Goal: Transaction & Acquisition: Purchase product/service

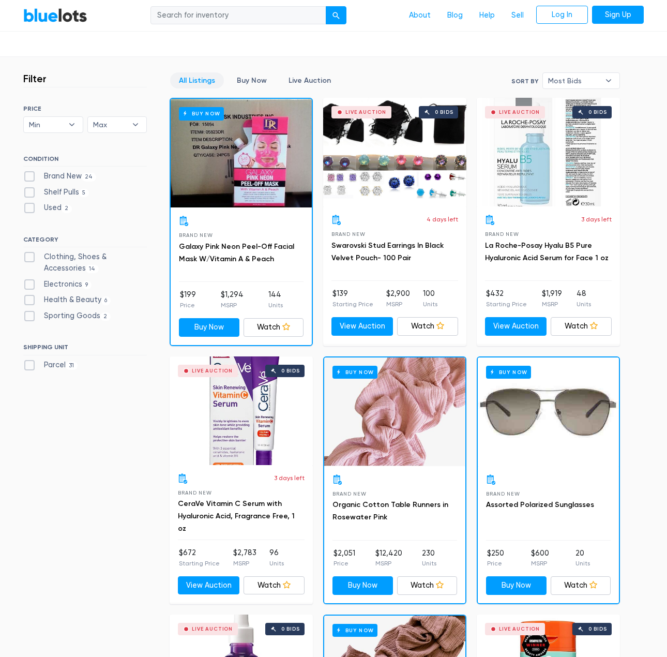
scroll to position [362, 0]
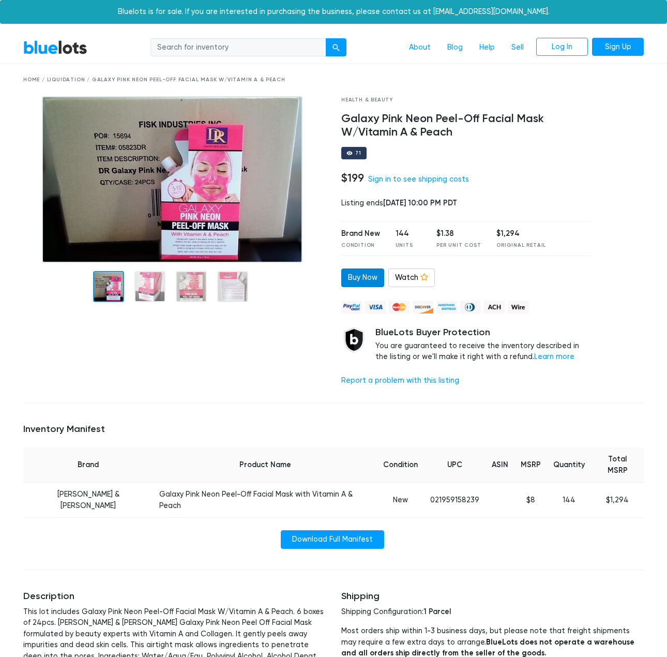
click at [355, 278] on link "Buy Now" at bounding box center [362, 277] width 43 height 19
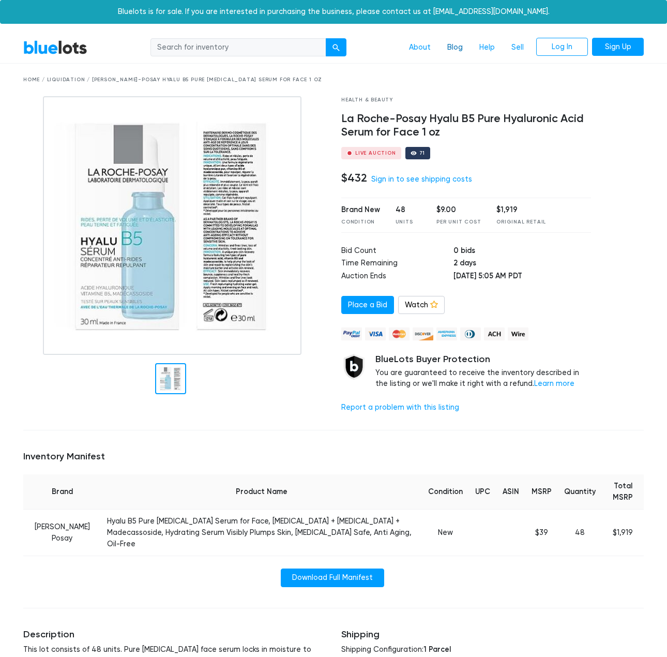
click at [459, 52] on link "Blog" at bounding box center [455, 48] width 32 height 20
click at [186, 10] on div "Bluelots is for sale. If you are interested in purchasing the business, please …" at bounding box center [333, 12] width 667 height 24
click at [415, 44] on link "About" at bounding box center [420, 48] width 38 height 20
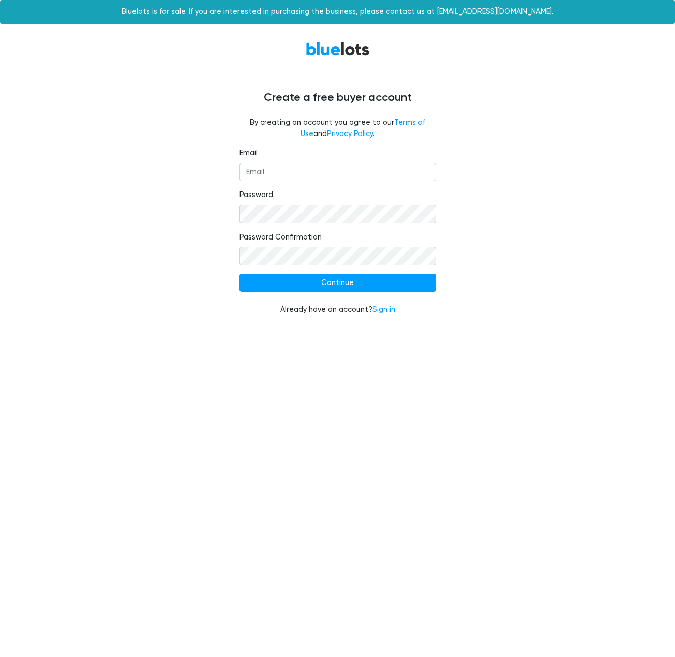
click at [287, 161] on fieldset "Email" at bounding box center [337, 164] width 196 height 34
click at [285, 185] on form "Email Password Password Confirmation Continue Already have an account? Sign in" at bounding box center [337, 231] width 196 height 168
drag, startPoint x: 289, startPoint y: 172, endPoint x: 287, endPoint y: 167, distance: 5.8
click at [289, 172] on input "Email" at bounding box center [337, 172] width 196 height 19
type input "kcfung@gmail.com"
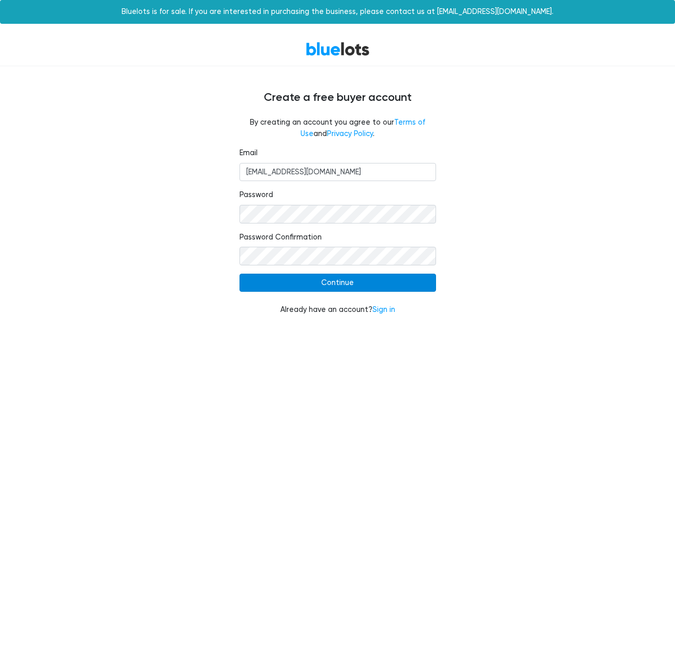
click at [383, 284] on input "Continue" at bounding box center [337, 282] width 196 height 19
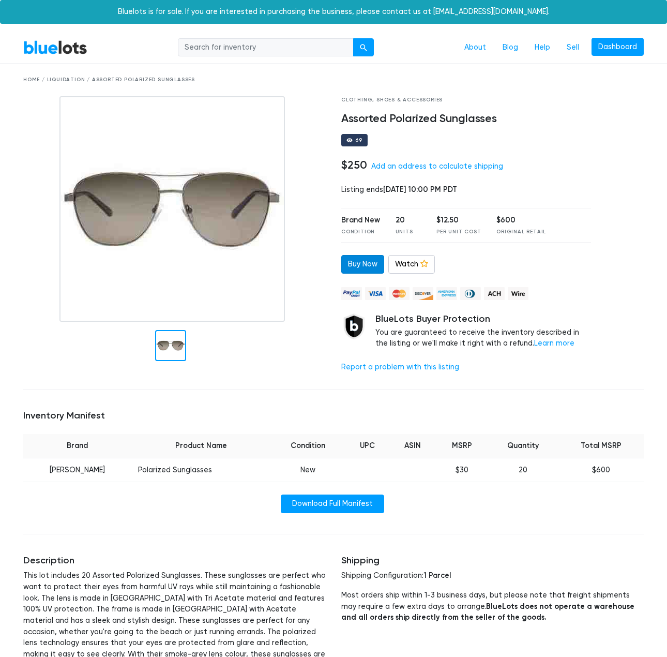
click at [354, 270] on link "Buy Now" at bounding box center [362, 264] width 43 height 19
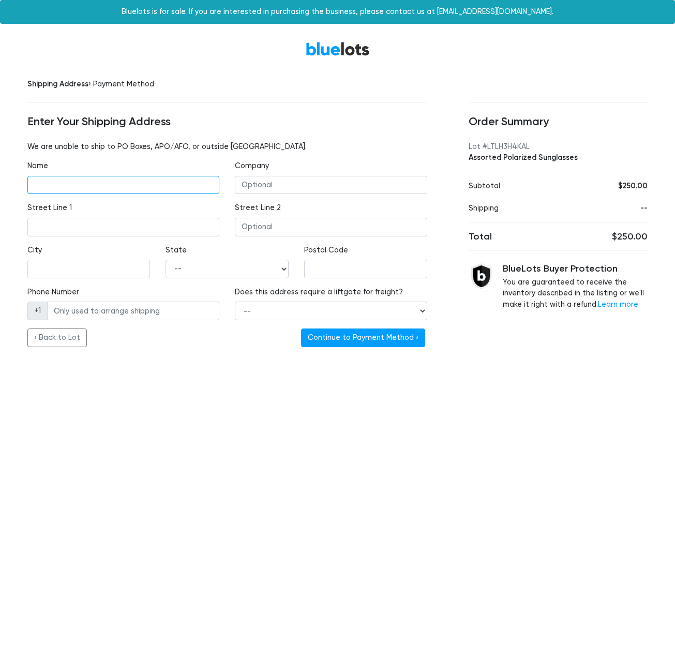
click at [126, 185] on input "Name" at bounding box center [123, 185] width 192 height 19
type input "3"
type input "Kenneth Fung"
type input "36 Baypark Circle"
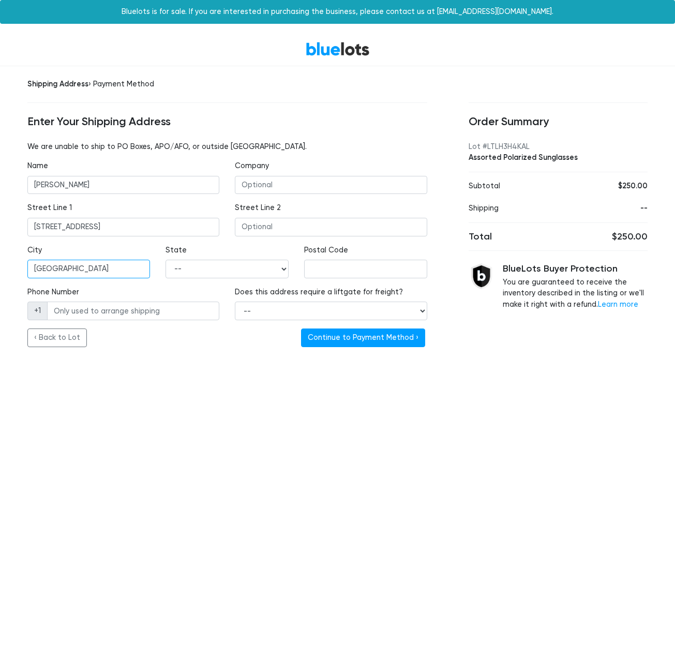
type input "South San Francisco"
select select "CA"
type input "94080"
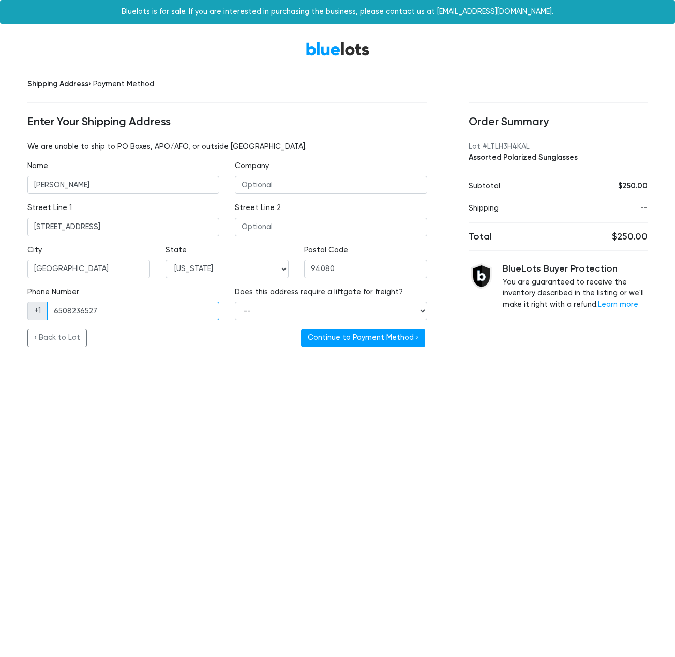
type input "6508236527"
click at [357, 307] on select "-- Yes No" at bounding box center [331, 310] width 192 height 19
select select "false"
click at [235, 301] on select "-- Yes No" at bounding box center [331, 310] width 192 height 19
click at [354, 339] on button "Continue to Payment Method ›" at bounding box center [363, 337] width 124 height 19
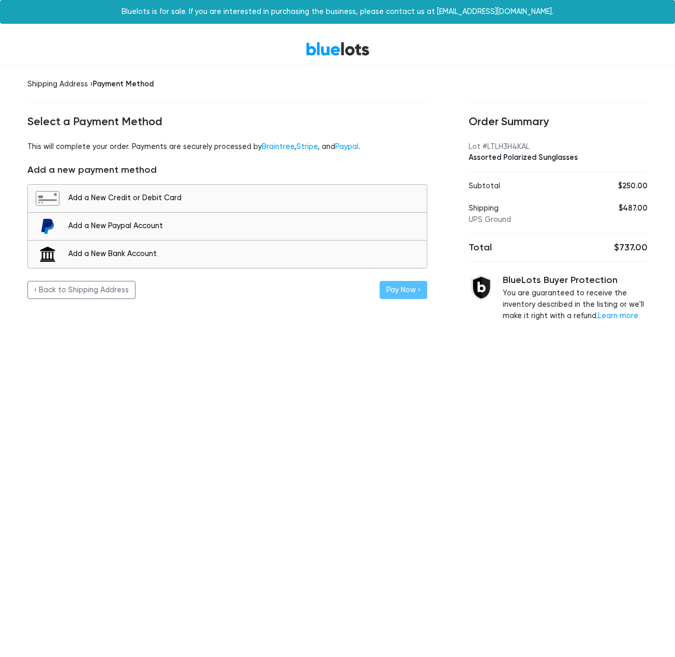
click at [311, 10] on div "Bluelots is for sale. If you are interested in purchasing the business, please …" at bounding box center [337, 12] width 675 height 24
click at [343, 53] on link "BlueLots" at bounding box center [338, 48] width 64 height 15
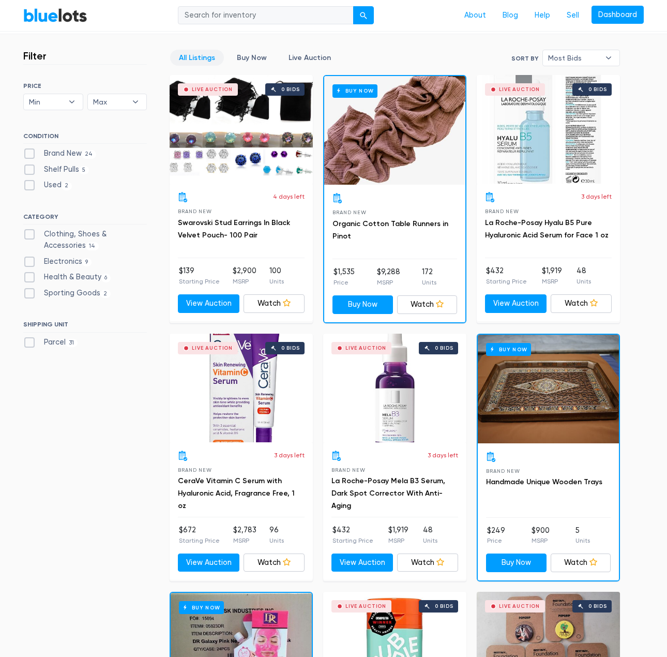
scroll to position [264, 0]
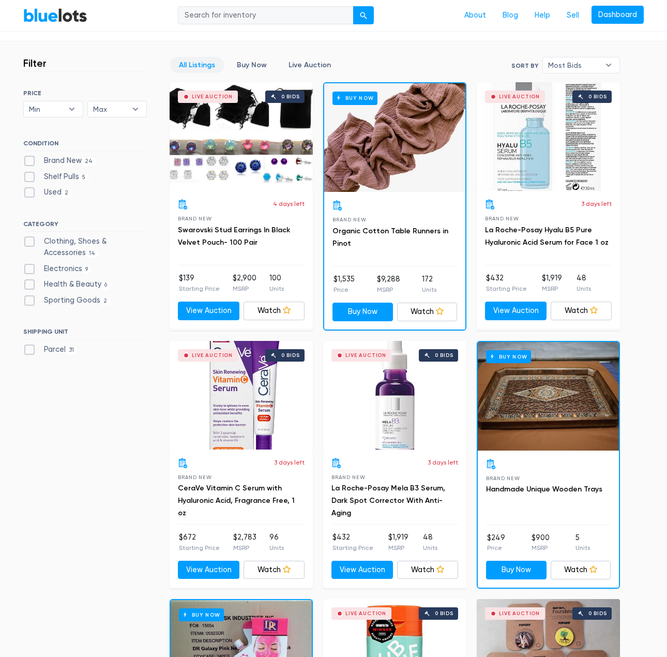
click at [32, 155] on div "CONDITION Brand New 24 Shelf Pulls 5 Used 2" at bounding box center [85, 171] width 124 height 63
click at [32, 164] on label "Brand New 24" at bounding box center [59, 160] width 73 height 11
click at [30, 162] on New"] "Brand New 24" at bounding box center [26, 158] width 7 height 7
checkbox New"] "true"
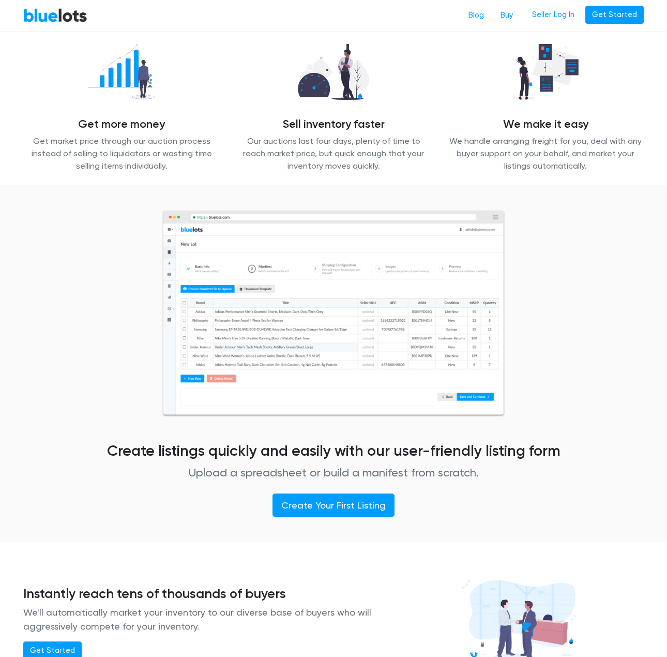
scroll to position [569, 0]
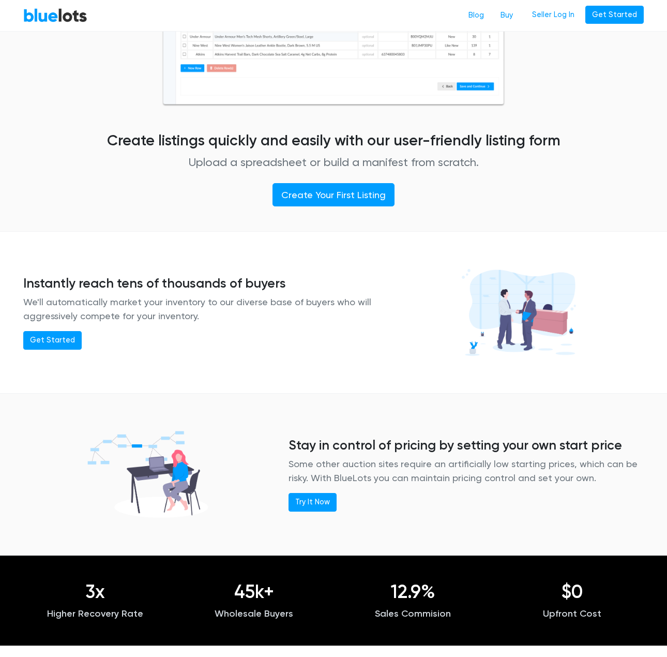
drag, startPoint x: 50, startPoint y: 333, endPoint x: 153, endPoint y: 263, distance: 124.3
click at [50, 332] on link "Get Started" at bounding box center [52, 340] width 58 height 19
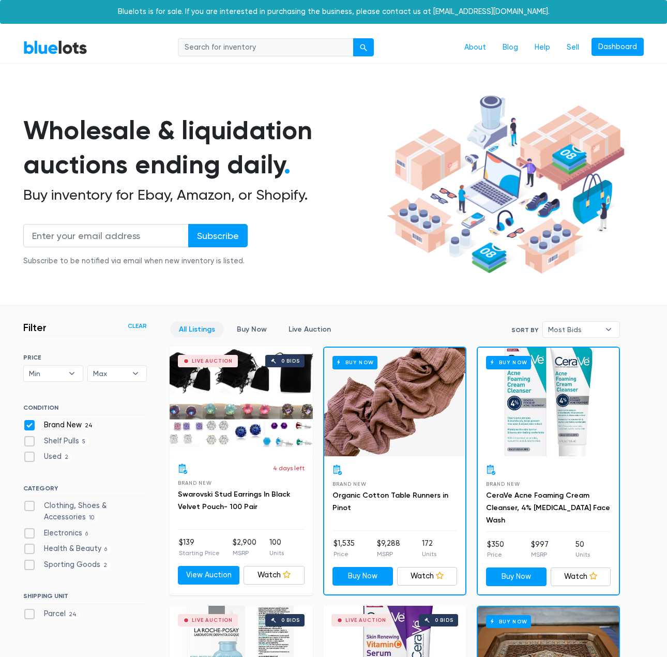
scroll to position [278, 0]
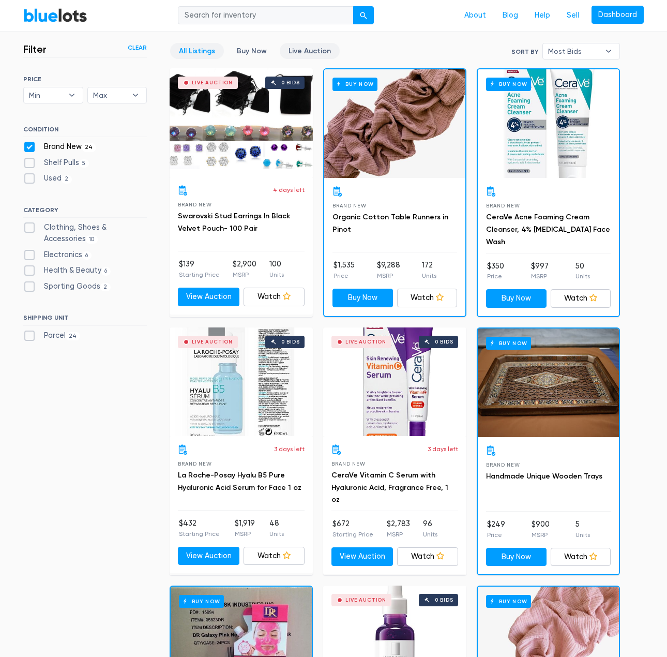
click at [311, 51] on link "Live Auction" at bounding box center [310, 51] width 60 height 16
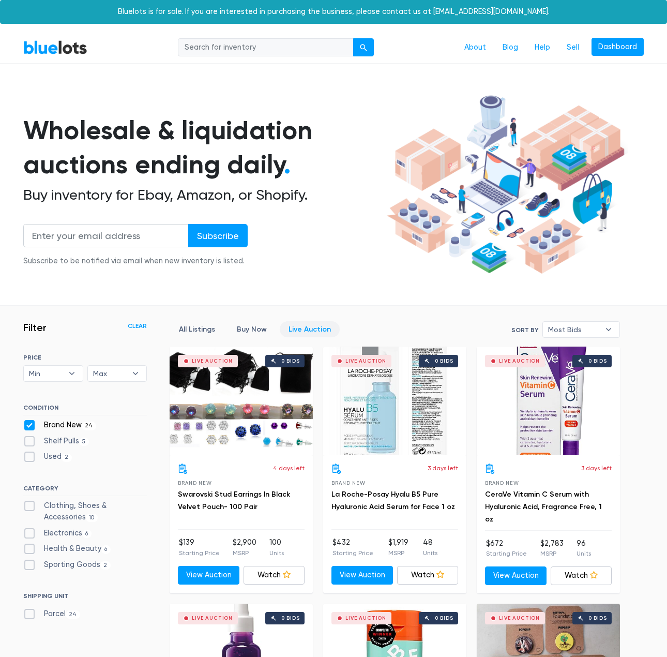
scroll to position [278, 0]
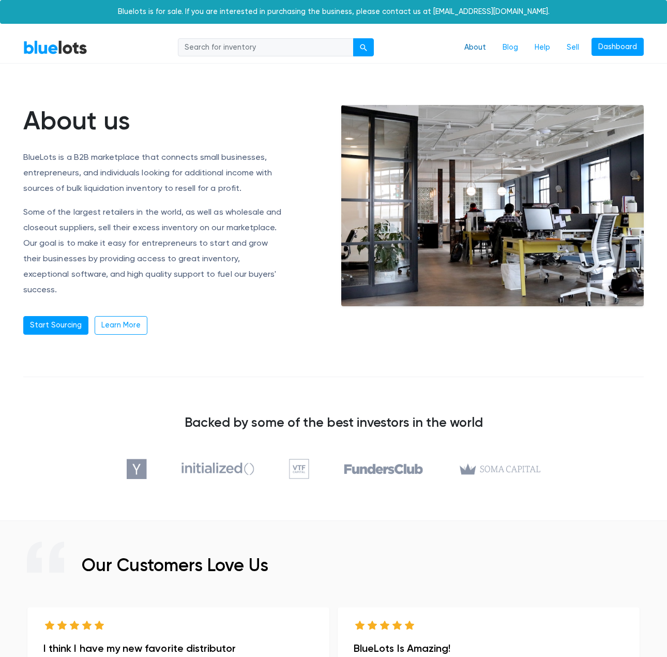
click at [464, 45] on link "About" at bounding box center [475, 48] width 38 height 20
click at [35, 47] on link "BlueLots" at bounding box center [55, 47] width 64 height 15
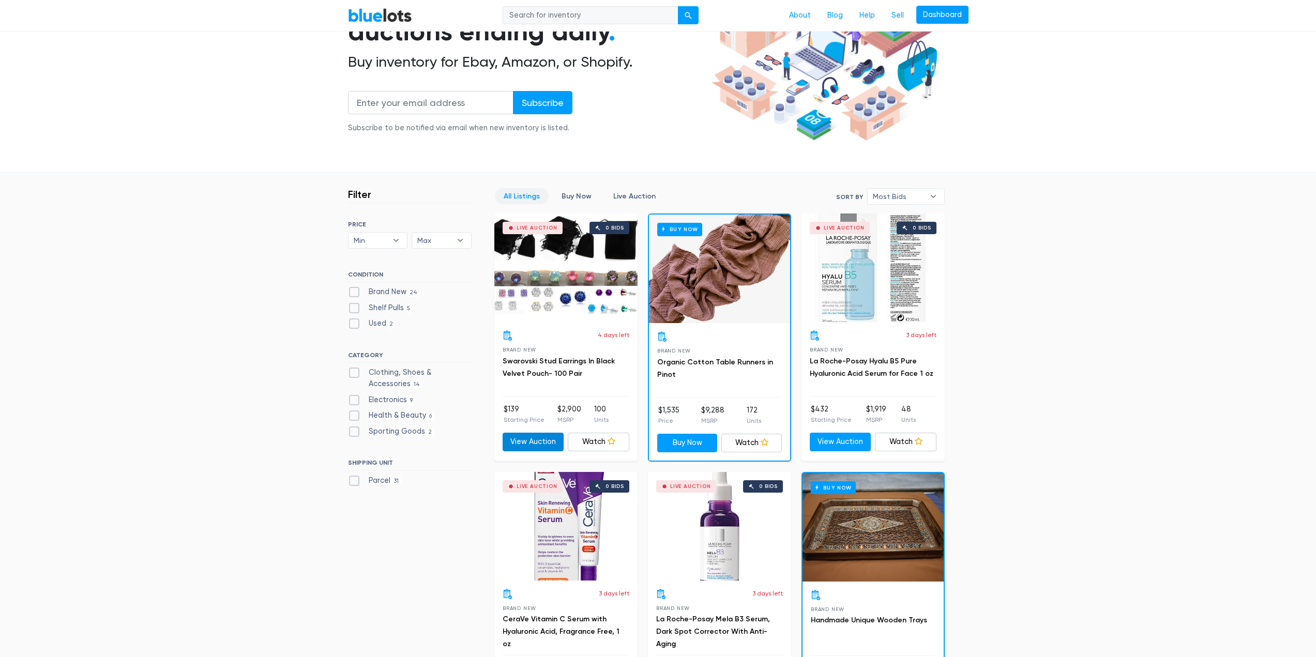
scroll to position [310, 0]
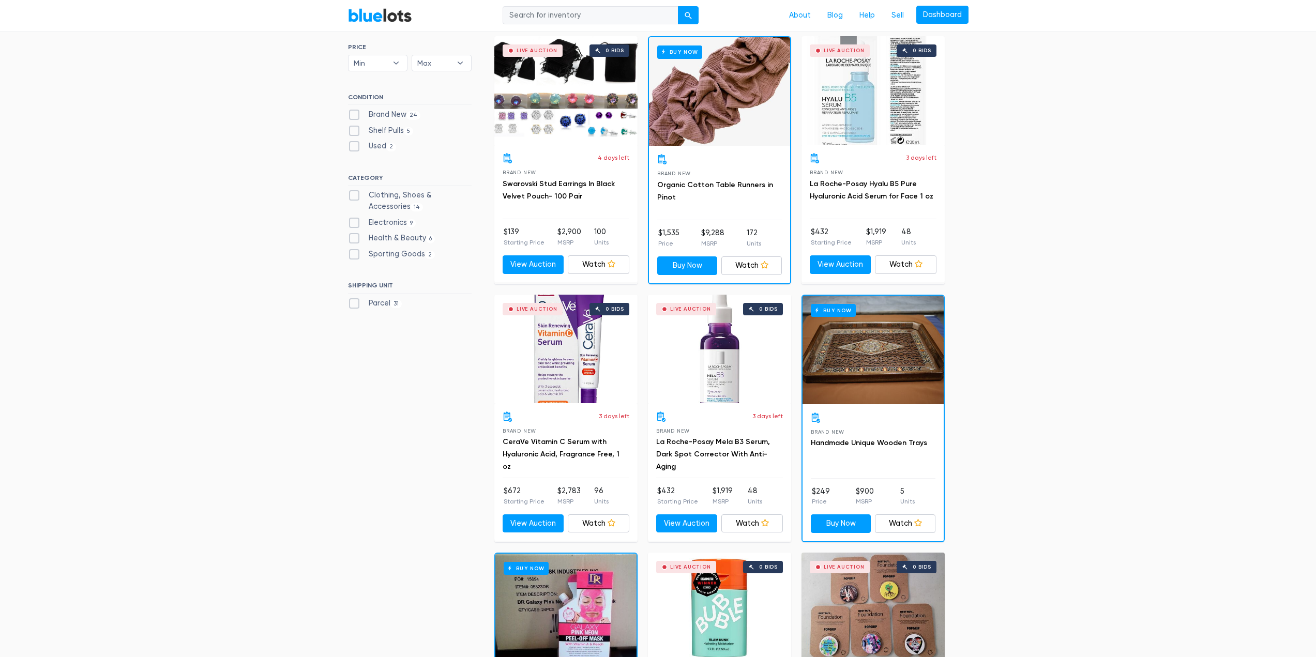
drag, startPoint x: 1077, startPoint y: 221, endPoint x: 1063, endPoint y: 230, distance: 16.9
click at [348, 299] on label "Parcel 31" at bounding box center [375, 303] width 54 height 11
click at [348, 299] on input "Parcel 31" at bounding box center [351, 301] width 7 height 7
checkbox input "true"
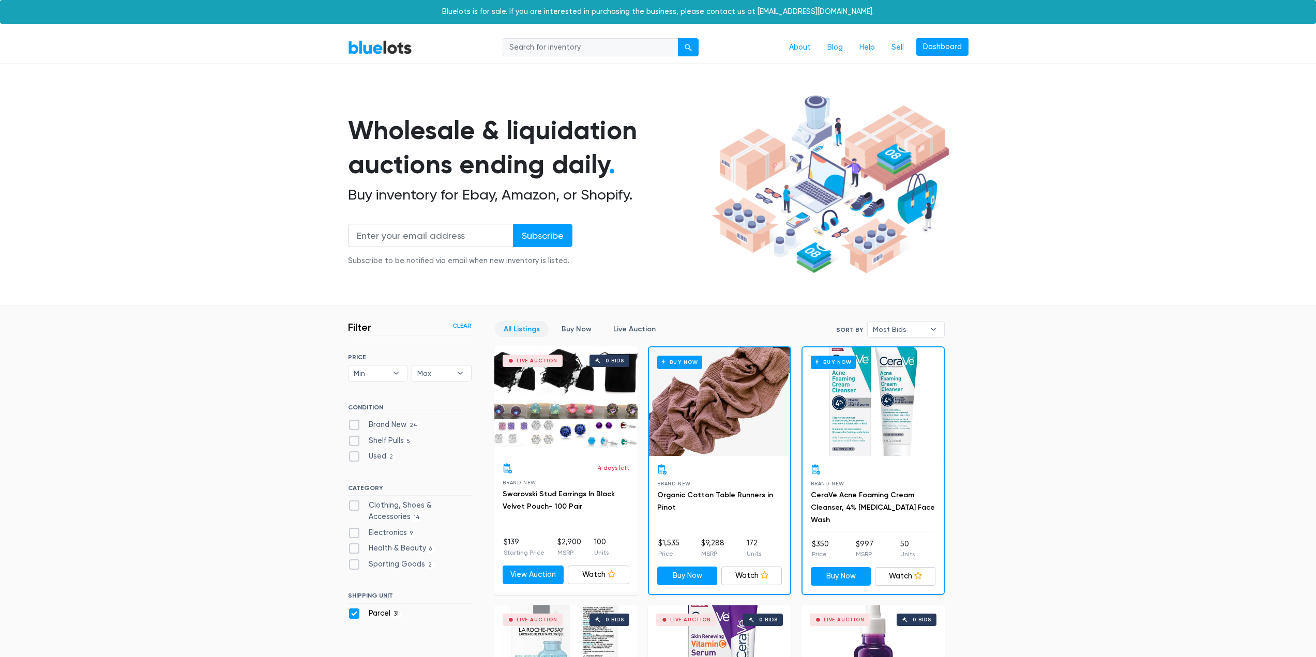
scroll to position [278, 0]
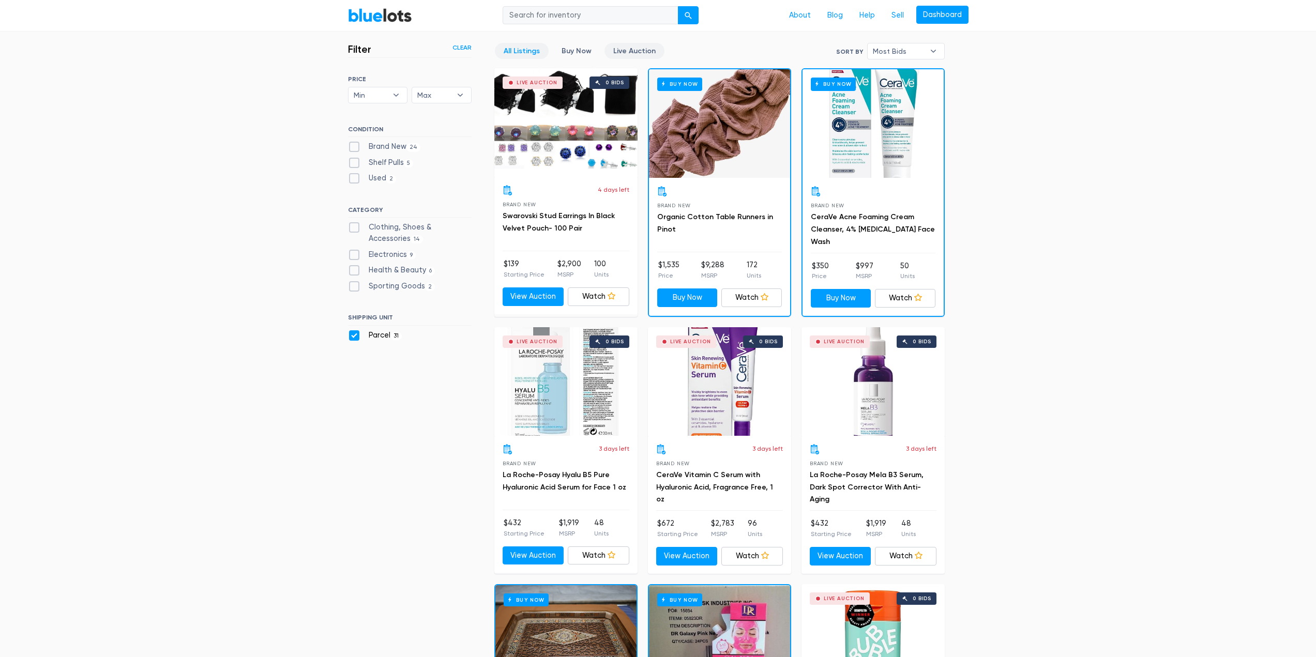
click at [642, 51] on link "Live Auction" at bounding box center [634, 51] width 60 height 16
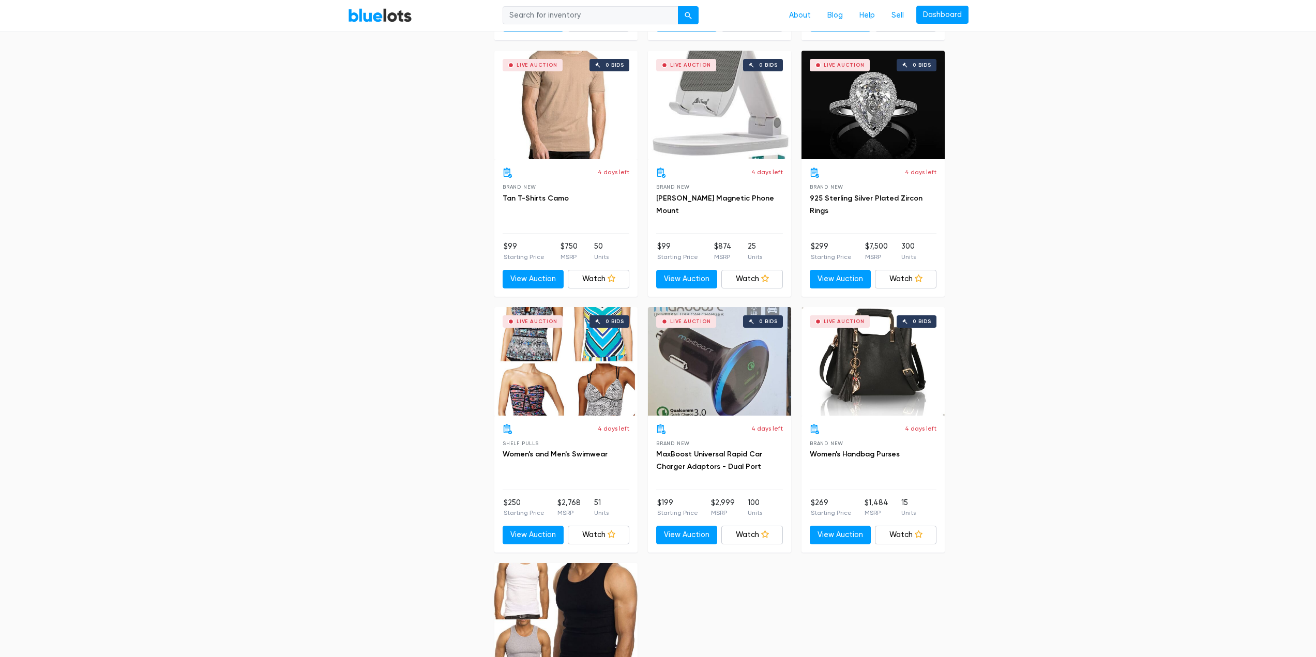
scroll to position [2708, 0]
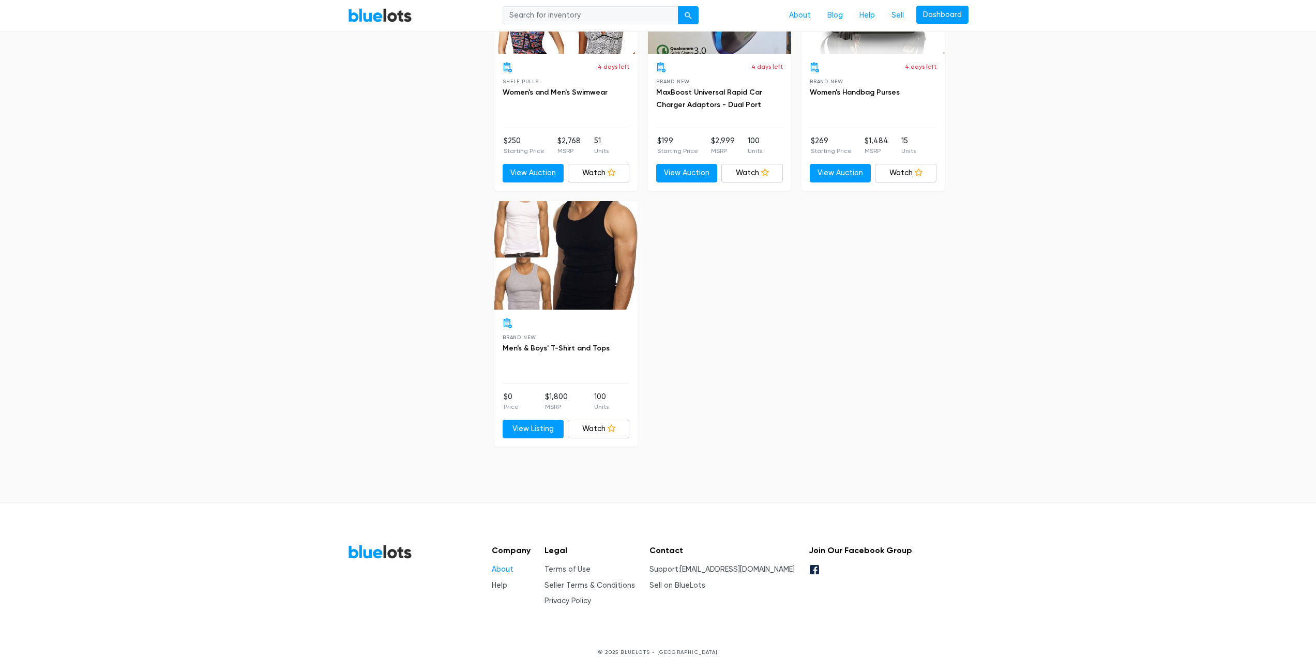
click at [501, 566] on link "About" at bounding box center [503, 569] width 22 height 9
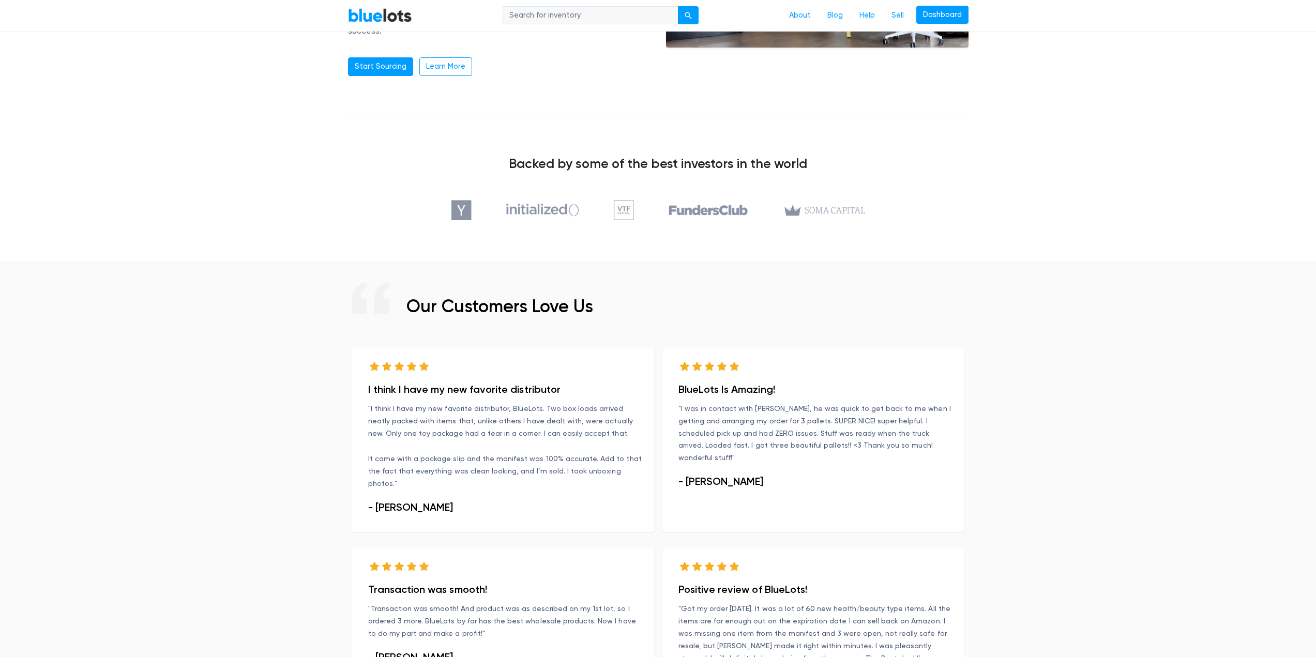
scroll to position [502, 0]
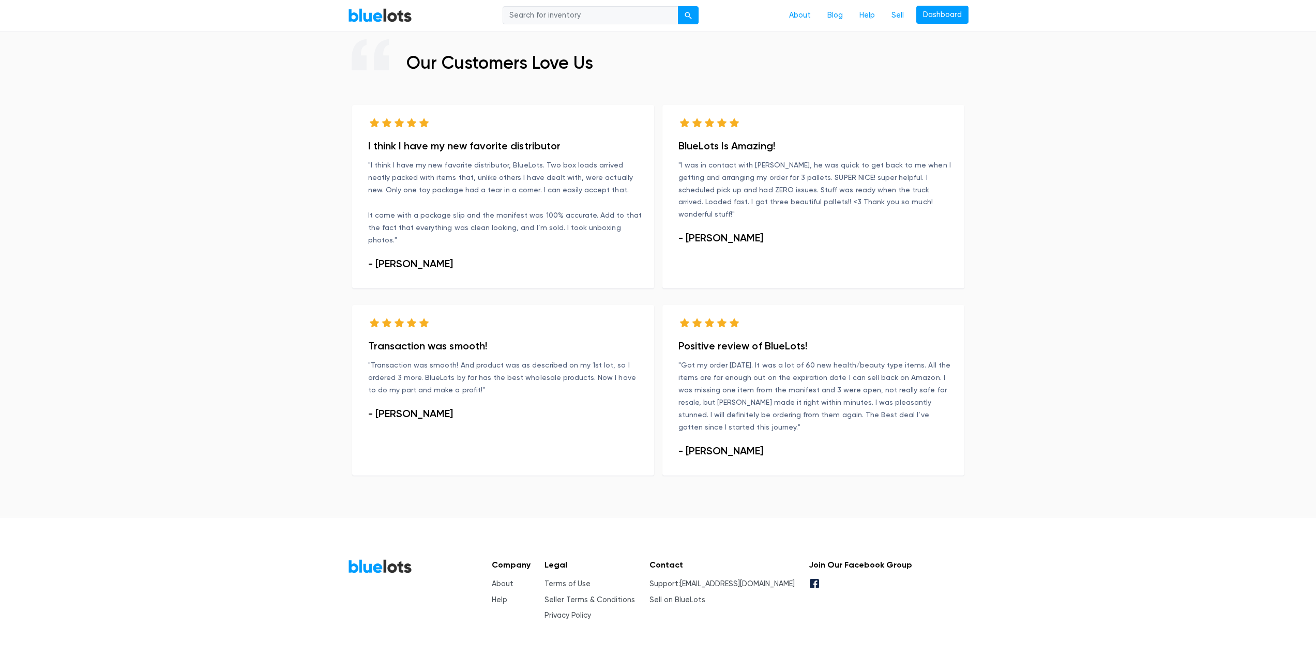
click at [889, 560] on h5 "Join Our Facebook Group" at bounding box center [859, 565] width 103 height 10
click at [819, 579] on icon at bounding box center [814, 583] width 9 height 9
